Goal: Register for event/course

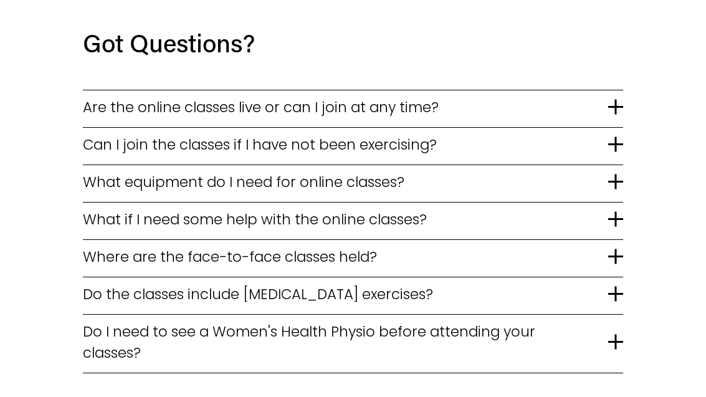
scroll to position [2301, 0]
click at [622, 277] on button "Do the classes include pelvic floor exercises?" at bounding box center [353, 295] width 541 height 37
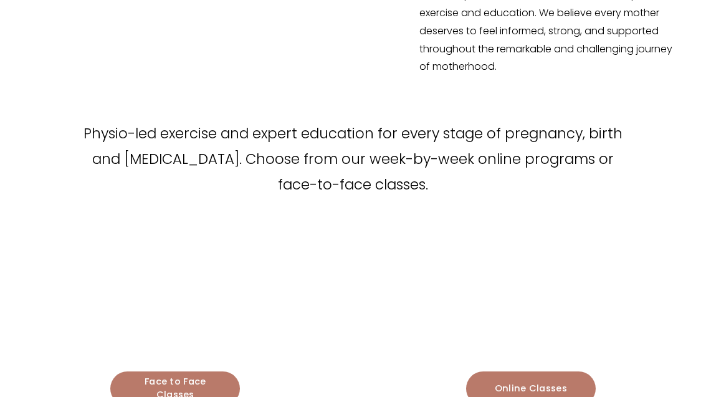
scroll to position [1097, 0]
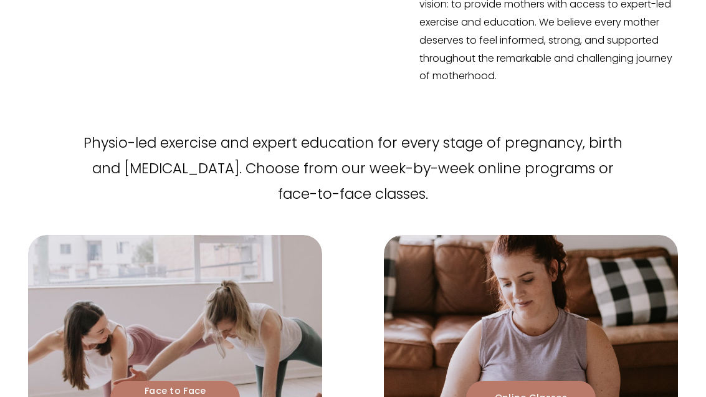
click at [197, 381] on link "Face to Face Classes" at bounding box center [175, 398] width 130 height 35
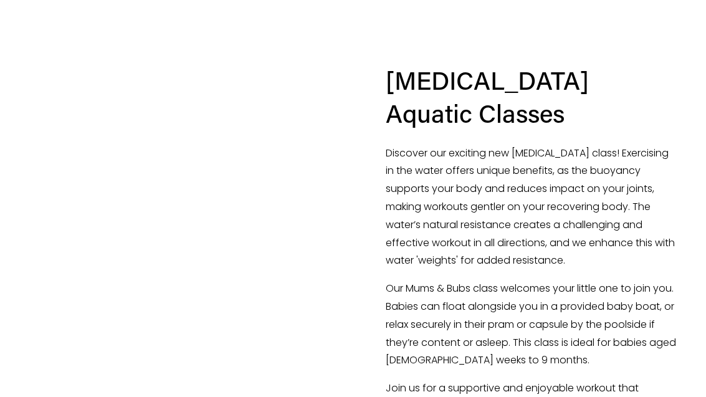
scroll to position [1166, 0]
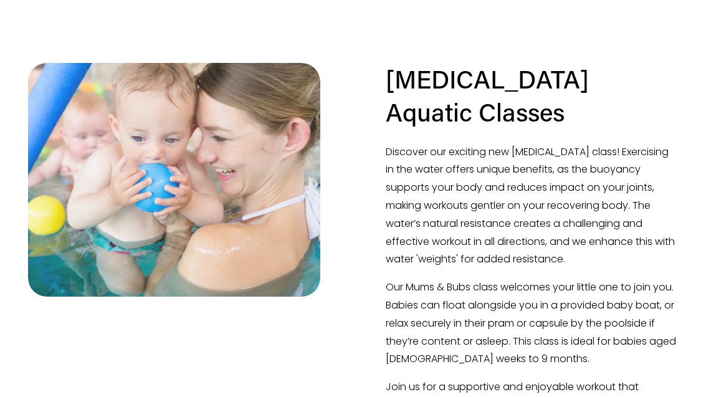
click at [646, 299] on p "Our Mums & Bubs class welcomes your little one to join you. Babies can float al…" at bounding box center [532, 324] width 292 height 90
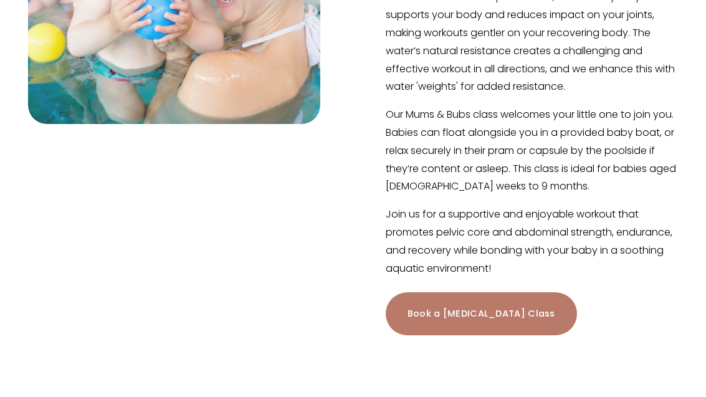
scroll to position [1337, 0]
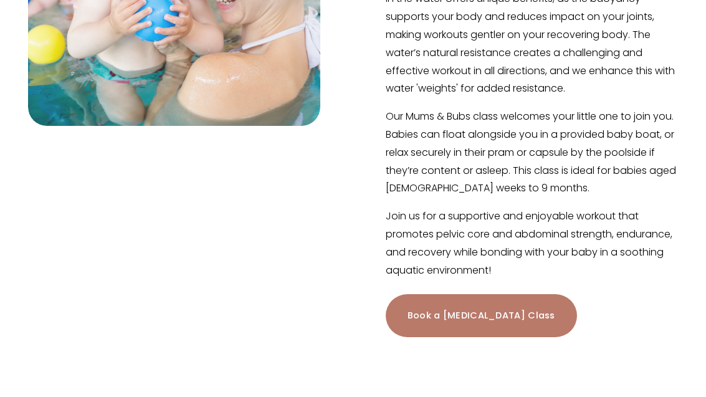
click at [459, 294] on link "Book a Postnatal Class" at bounding box center [481, 315] width 191 height 43
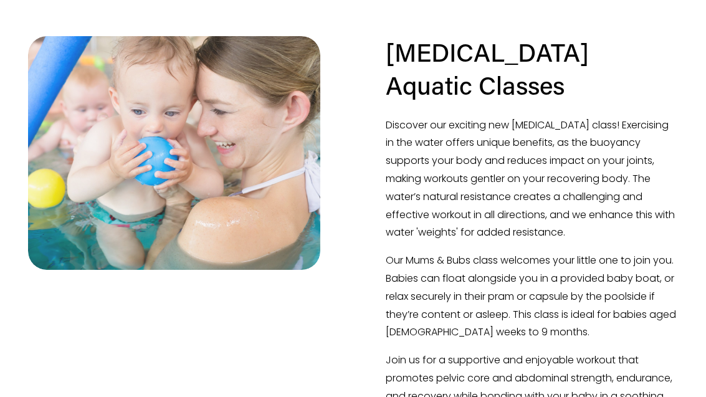
scroll to position [1171, 0]
